Goal: Task Accomplishment & Management: Use online tool/utility

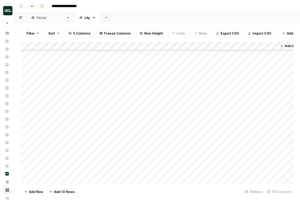
scroll to position [1365, 0]
click at [198, 76] on div "Add Column" at bounding box center [157, 112] width 273 height 141
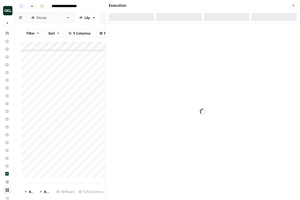
click at [291, 3] on button "Close" at bounding box center [293, 5] width 7 height 7
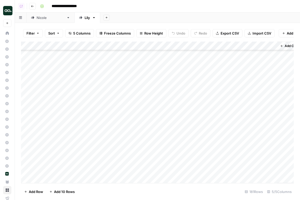
click at [197, 91] on div "Add Column" at bounding box center [157, 112] width 273 height 141
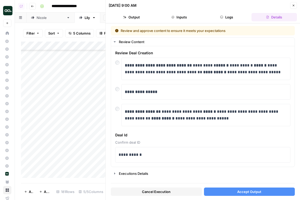
click at [239, 192] on span "Accept Output" at bounding box center [249, 191] width 24 height 5
click at [294, 4] on div "[DATE] 9:00 AM Close" at bounding box center [203, 5] width 188 height 7
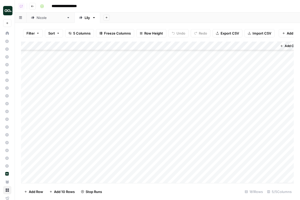
click at [196, 101] on div "Add Column" at bounding box center [157, 112] width 273 height 141
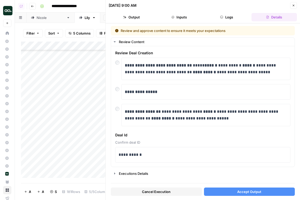
click at [255, 189] on button "Accept Output" at bounding box center [249, 191] width 91 height 8
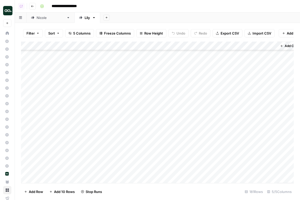
click at [200, 109] on div "Add Column" at bounding box center [157, 112] width 273 height 141
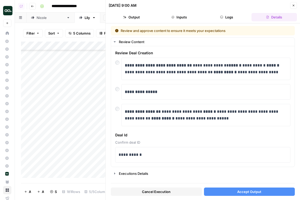
click at [261, 190] on button "Accept Output" at bounding box center [249, 191] width 91 height 8
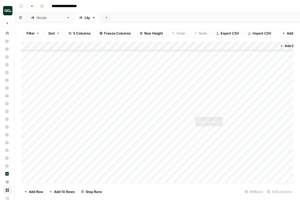
click at [219, 117] on div "Add Column" at bounding box center [157, 112] width 273 height 141
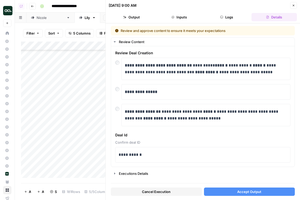
click at [268, 192] on button "Accept Output" at bounding box center [249, 191] width 91 height 8
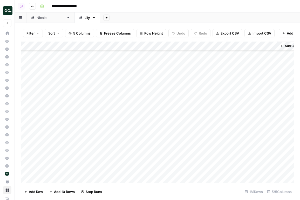
click at [191, 127] on div "Add Column" at bounding box center [157, 112] width 273 height 141
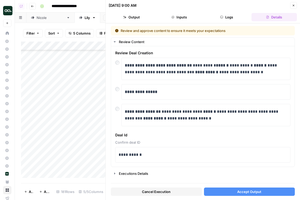
click at [244, 190] on span "Accept Output" at bounding box center [249, 191] width 24 height 5
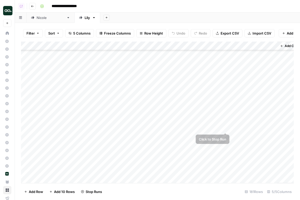
click at [196, 136] on div "Add Column" at bounding box center [157, 112] width 273 height 141
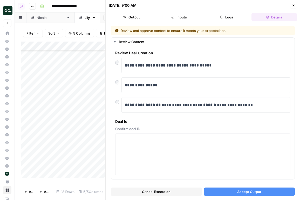
click at [250, 190] on span "Accept Output" at bounding box center [249, 191] width 24 height 5
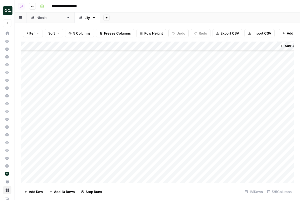
click at [197, 143] on div "Add Column" at bounding box center [157, 112] width 273 height 141
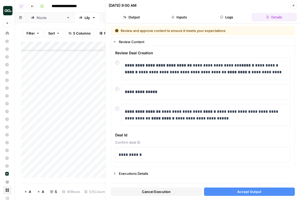
click at [247, 192] on span "Accept Output" at bounding box center [249, 191] width 24 height 5
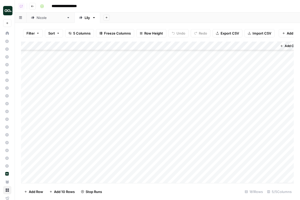
click at [202, 157] on div "Add Column" at bounding box center [157, 112] width 273 height 141
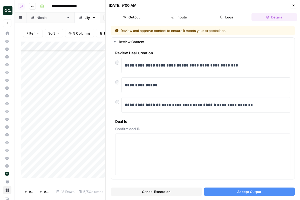
click at [244, 189] on span "Accept Output" at bounding box center [249, 191] width 24 height 5
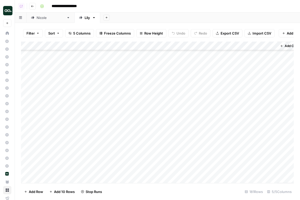
click at [205, 164] on div "Add Column" at bounding box center [157, 112] width 273 height 141
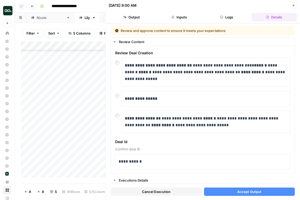
click at [257, 190] on span "Accept Output" at bounding box center [249, 191] width 24 height 5
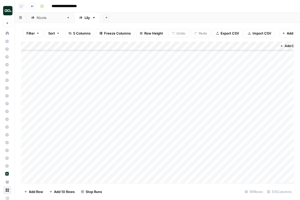
click at [203, 173] on div "Add Column" at bounding box center [157, 112] width 273 height 141
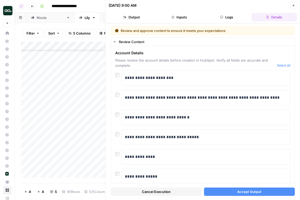
click at [247, 189] on span "Accept Output" at bounding box center [249, 191] width 24 height 5
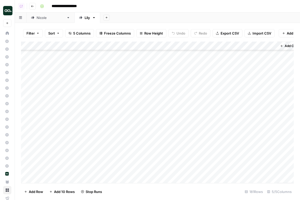
scroll to position [1432, 0]
click at [200, 117] on div "Add Column" at bounding box center [157, 112] width 273 height 141
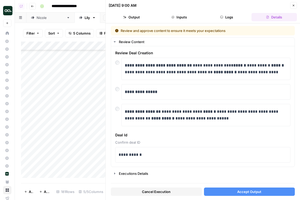
click at [254, 190] on span "Accept Output" at bounding box center [249, 191] width 24 height 5
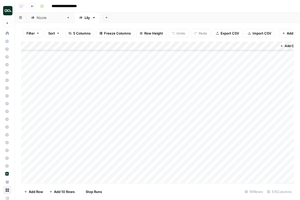
click at [200, 123] on div "Add Column" at bounding box center [157, 112] width 273 height 141
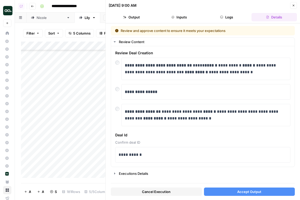
click at [259, 191] on span "Accept Output" at bounding box center [249, 191] width 24 height 5
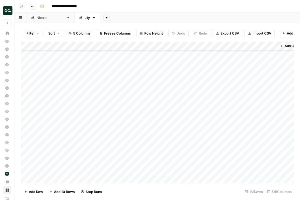
click at [204, 132] on div "Add Column" at bounding box center [157, 112] width 273 height 141
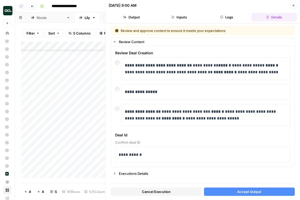
click at [258, 194] on span "Accept Output" at bounding box center [249, 191] width 24 height 5
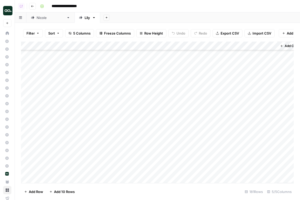
click at [195, 148] on div "Add Column" at bounding box center [157, 112] width 273 height 141
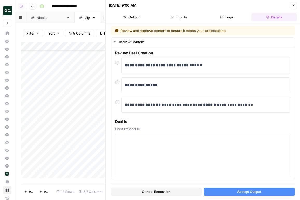
click at [263, 189] on button "Accept Output" at bounding box center [249, 191] width 91 height 8
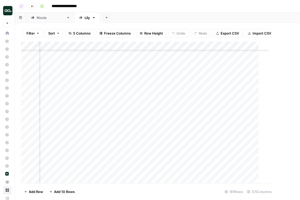
scroll to position [1432, 6]
click at [176, 141] on div "Add Column" at bounding box center [157, 112] width 273 height 141
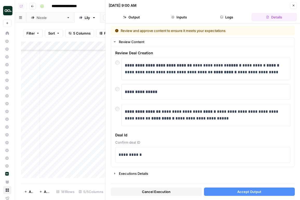
click at [257, 189] on span "Accept Output" at bounding box center [249, 191] width 24 height 5
click at [294, 4] on icon "button" at bounding box center [293, 5] width 3 height 3
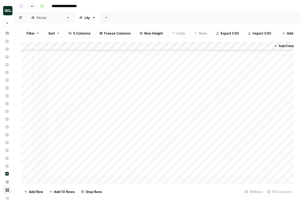
scroll to position [1473, 6]
click at [187, 109] on div "Add Column" at bounding box center [157, 112] width 273 height 141
click at [194, 115] on div "Add Column" at bounding box center [157, 112] width 273 height 141
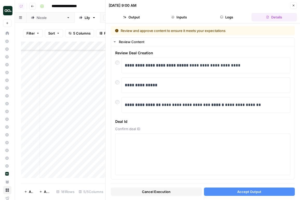
click at [245, 196] on div "Cancel Execution Accept Output" at bounding box center [203, 190] width 184 height 14
click at [248, 193] on span "Accept Output" at bounding box center [249, 191] width 24 height 5
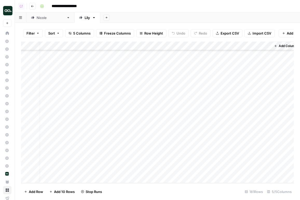
click at [188, 126] on div "Add Column" at bounding box center [157, 112] width 273 height 141
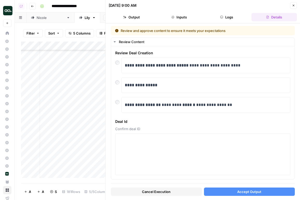
click at [226, 188] on button "Accept Output" at bounding box center [249, 191] width 91 height 8
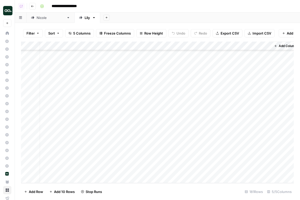
click at [193, 137] on div "Add Column" at bounding box center [157, 112] width 273 height 141
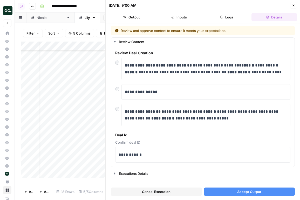
click at [227, 186] on div "Cancel Execution Accept Output" at bounding box center [203, 190] width 184 height 14
click at [229, 189] on button "Accept Output" at bounding box center [249, 191] width 91 height 8
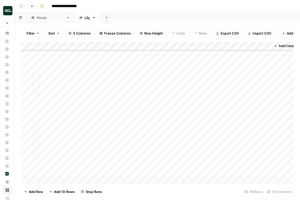
click at [201, 143] on div "Add Column" at bounding box center [157, 112] width 273 height 141
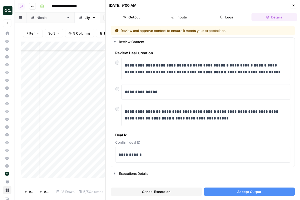
click at [233, 195] on button "Accept Output" at bounding box center [249, 191] width 91 height 8
click at [295, 5] on span "Close" at bounding box center [295, 5] width 0 height 0
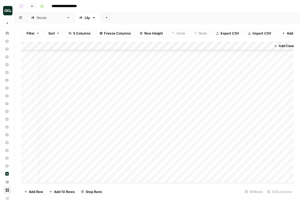
click at [184, 155] on div "Add Column" at bounding box center [157, 112] width 273 height 141
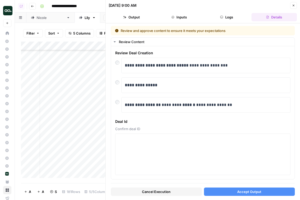
click at [234, 191] on button "Accept Output" at bounding box center [249, 191] width 91 height 8
click at [296, 5] on button "Close" at bounding box center [293, 5] width 7 height 7
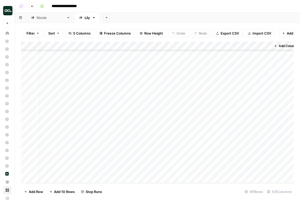
click at [195, 162] on div "Add Column" at bounding box center [157, 112] width 273 height 141
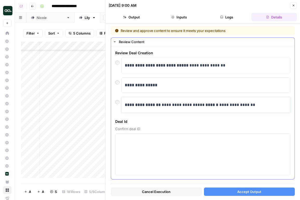
click at [206, 105] on strong "******" at bounding box center [212, 105] width 13 height 4
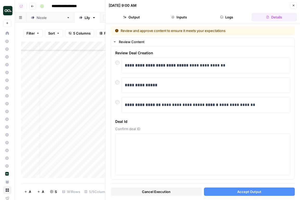
click at [293, 1] on header "[DATE] 9:00 AM Close Output Inputs Logs Details" at bounding box center [203, 11] width 194 height 23
click at [293, 3] on button "Close" at bounding box center [293, 5] width 7 height 7
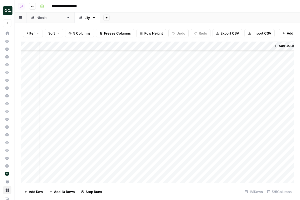
click at [188, 169] on div "Add Column" at bounding box center [157, 112] width 273 height 141
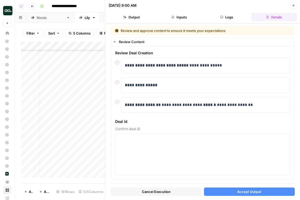
click at [255, 192] on span "Accept Output" at bounding box center [249, 191] width 24 height 5
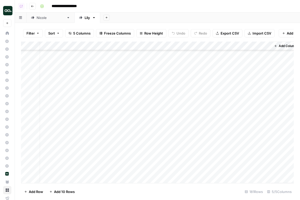
scroll to position [1299, 6]
click at [194, 139] on div "Add Column" at bounding box center [157, 112] width 273 height 141
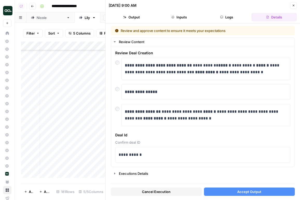
click at [243, 188] on button "Accept Output" at bounding box center [249, 191] width 91 height 8
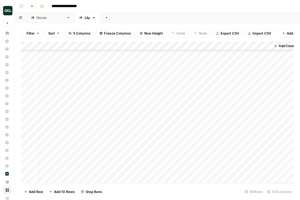
click at [190, 147] on div "Add Column" at bounding box center [157, 112] width 273 height 141
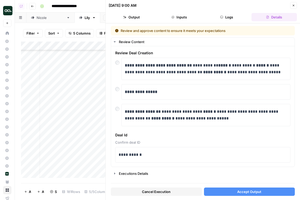
click at [240, 192] on span "Accept Output" at bounding box center [249, 191] width 24 height 5
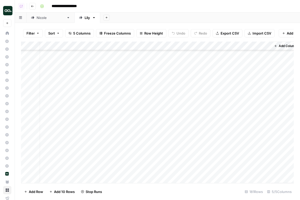
click at [193, 157] on div "Add Column" at bounding box center [157, 112] width 273 height 141
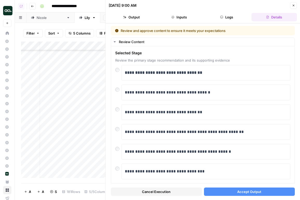
click at [248, 195] on button "Accept Output" at bounding box center [249, 191] width 91 height 8
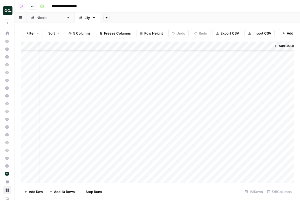
click at [191, 170] on div "Add Column" at bounding box center [157, 112] width 273 height 141
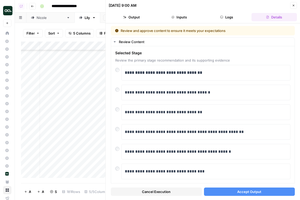
click at [244, 192] on span "Accept Output" at bounding box center [249, 191] width 24 height 5
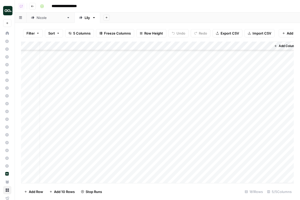
scroll to position [1362, 6]
click at [187, 117] on div "Add Column" at bounding box center [157, 112] width 273 height 141
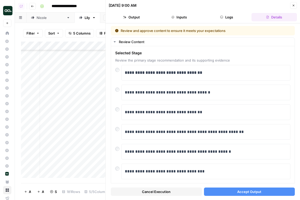
click at [233, 190] on button "Accept Output" at bounding box center [249, 191] width 91 height 8
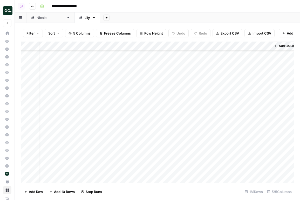
click at [200, 126] on div "Add Column" at bounding box center [157, 112] width 273 height 141
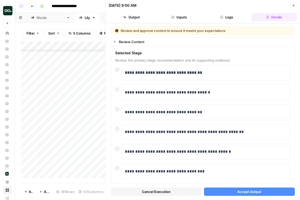
click at [235, 188] on button "Accept Output" at bounding box center [249, 191] width 91 height 8
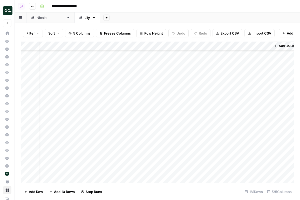
click at [206, 132] on div "Add Column" at bounding box center [157, 112] width 273 height 141
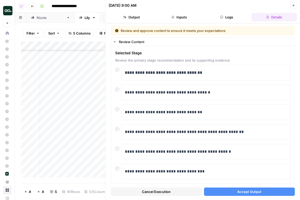
click at [240, 190] on span "Accept Output" at bounding box center [249, 191] width 24 height 5
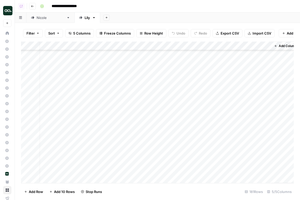
click at [191, 143] on div "Add Column" at bounding box center [157, 112] width 273 height 141
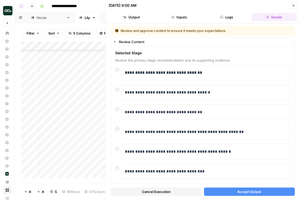
click at [237, 189] on button "Accept Output" at bounding box center [249, 191] width 91 height 8
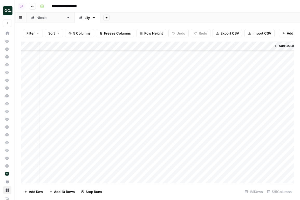
click at [196, 151] on div "Add Column" at bounding box center [157, 112] width 273 height 141
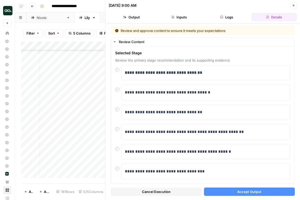
click at [248, 189] on span "Accept Output" at bounding box center [249, 191] width 24 height 5
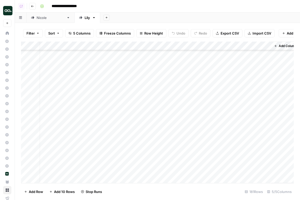
click at [194, 153] on div "Add Column" at bounding box center [157, 112] width 273 height 141
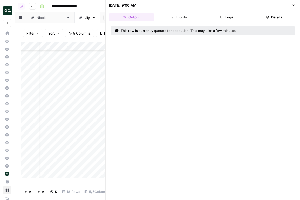
click at [89, 133] on div "Add Column" at bounding box center [63, 110] width 84 height 136
click at [293, 7] on button "Close" at bounding box center [293, 5] width 7 height 7
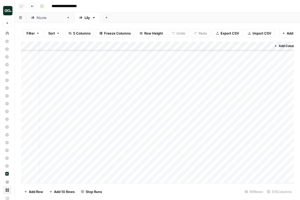
click at [193, 160] on div "Add Column" at bounding box center [157, 112] width 273 height 141
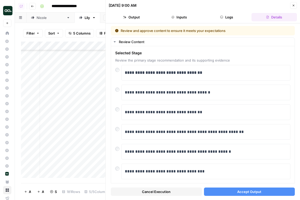
click at [231, 193] on button "Accept Output" at bounding box center [249, 191] width 91 height 8
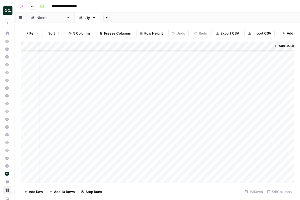
click at [190, 164] on div "Add Column" at bounding box center [157, 112] width 273 height 141
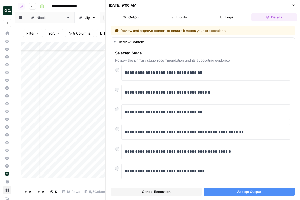
click at [220, 189] on button "Accept Output" at bounding box center [249, 191] width 91 height 8
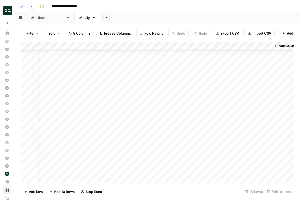
click at [188, 174] on div "Add Column" at bounding box center [157, 112] width 273 height 141
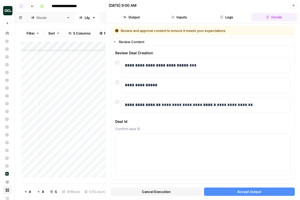
click at [226, 196] on div "Cancel Execution Accept Output" at bounding box center [203, 190] width 184 height 14
click at [230, 194] on button "Accept Output" at bounding box center [249, 191] width 91 height 8
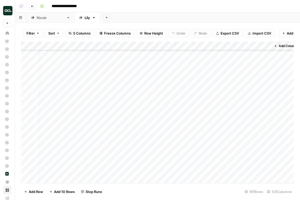
scroll to position [1415, 6]
click at [192, 131] on div "Add Column" at bounding box center [157, 112] width 273 height 141
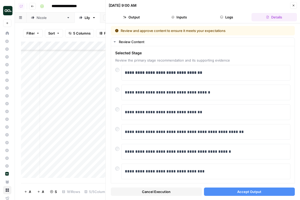
click at [252, 192] on span "Accept Output" at bounding box center [249, 191] width 24 height 5
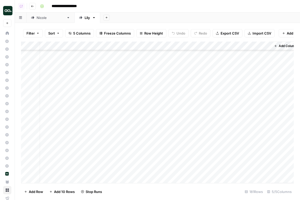
click at [196, 145] on div "Add Column" at bounding box center [157, 112] width 273 height 141
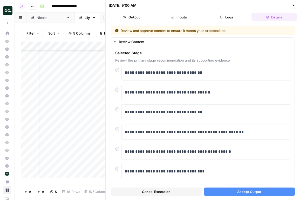
click at [245, 190] on span "Accept Output" at bounding box center [249, 191] width 24 height 5
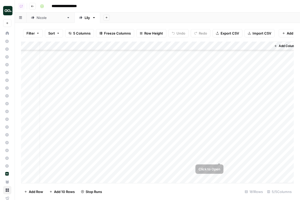
click at [197, 139] on div "Add Column" at bounding box center [157, 112] width 273 height 141
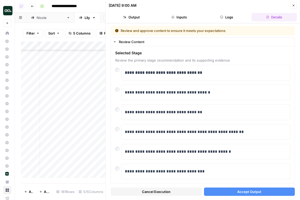
click at [258, 190] on span "Accept Output" at bounding box center [249, 191] width 24 height 5
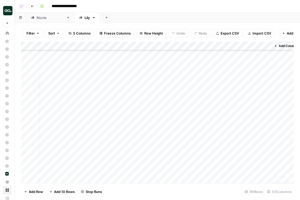
click at [207, 158] on div "Add Column" at bounding box center [157, 112] width 273 height 141
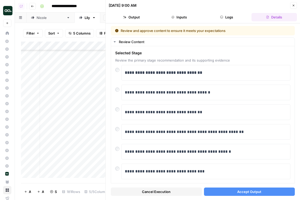
click at [255, 189] on span "Accept Output" at bounding box center [249, 191] width 24 height 5
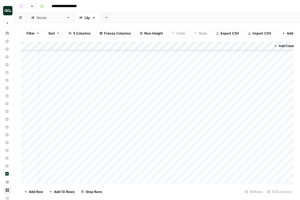
click at [189, 169] on div "Add Column" at bounding box center [157, 112] width 273 height 141
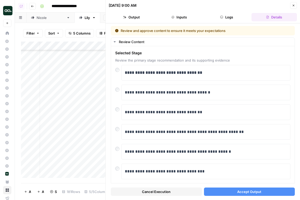
click at [246, 192] on span "Accept Output" at bounding box center [249, 191] width 24 height 5
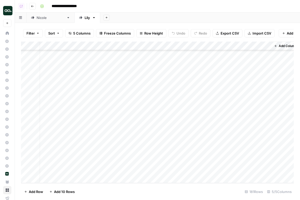
scroll to position [1473, 6]
click at [187, 116] on div "Add Column" at bounding box center [157, 112] width 273 height 141
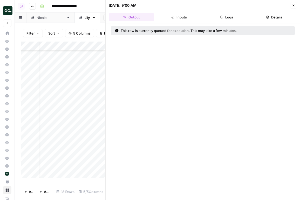
click at [292, 7] on button "Close" at bounding box center [293, 5] width 7 height 7
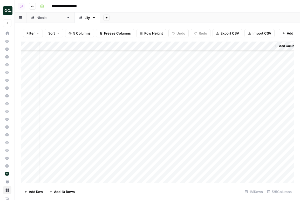
click at [192, 132] on div "Add Column" at bounding box center [157, 112] width 273 height 141
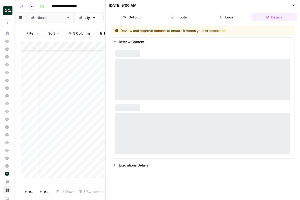
click at [288, 4] on div "[DATE] 9:00 AM" at bounding box center [199, 5] width 180 height 5
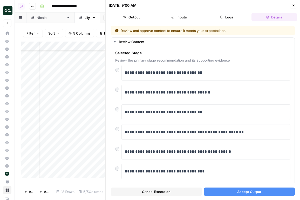
scroll to position [1473, 0]
click at [263, 193] on button "Accept Output" at bounding box center [249, 191] width 91 height 8
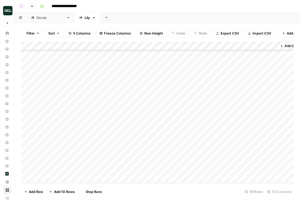
click at [199, 162] on div "Add Column" at bounding box center [157, 112] width 273 height 141
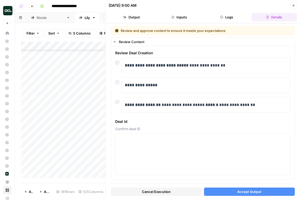
click at [250, 190] on span "Accept Output" at bounding box center [249, 191] width 24 height 5
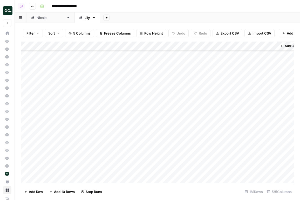
click at [186, 156] on div "Add Column" at bounding box center [157, 112] width 273 height 141
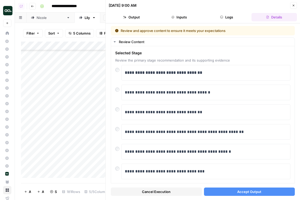
click at [233, 192] on button "Accept Output" at bounding box center [249, 191] width 91 height 8
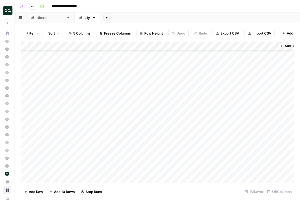
click at [200, 142] on div "Add Column" at bounding box center [157, 112] width 273 height 141
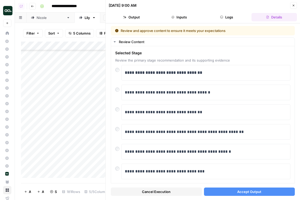
click at [235, 188] on button "Accept Output" at bounding box center [249, 191] width 91 height 8
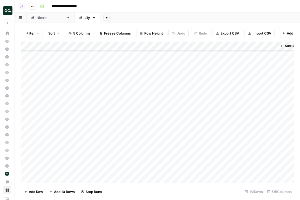
click at [208, 167] on div "Add Column" at bounding box center [157, 112] width 273 height 141
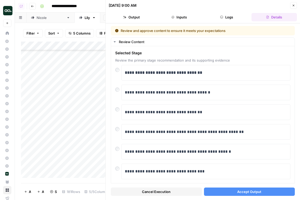
click at [232, 189] on button "Accept Output" at bounding box center [249, 191] width 91 height 8
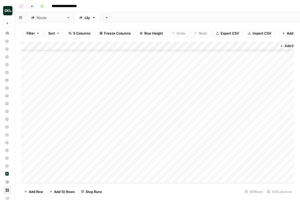
click at [194, 122] on div "Add Column" at bounding box center [157, 112] width 273 height 141
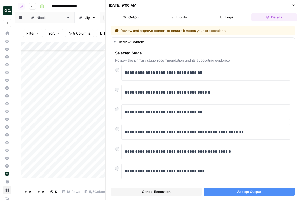
click at [241, 191] on span "Accept Output" at bounding box center [249, 191] width 24 height 5
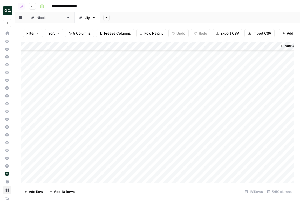
scroll to position [1399, 0]
